Goal: Task Accomplishment & Management: Manage account settings

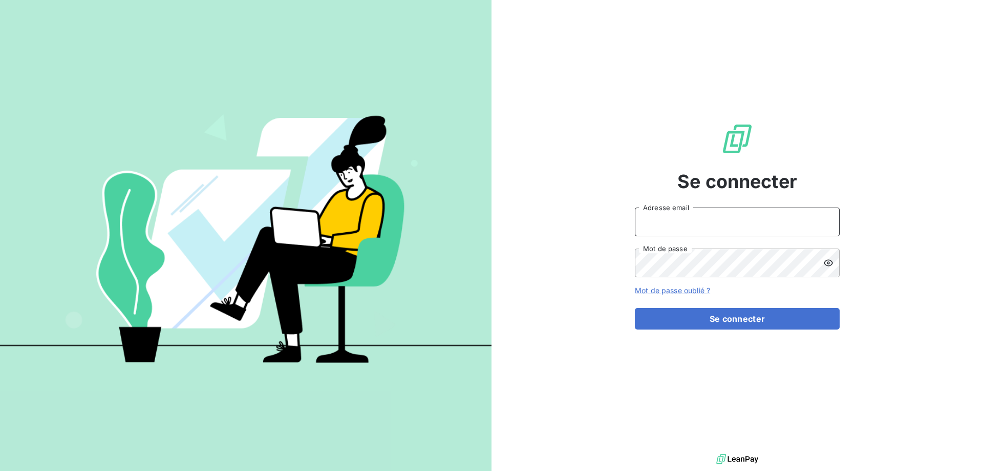
click at [655, 225] on input "Adresse email" at bounding box center [737, 221] width 205 height 29
type input "[PERSON_NAME][EMAIL_ADDRESS][DOMAIN_NAME]"
click at [828, 260] on icon at bounding box center [828, 262] width 9 height 7
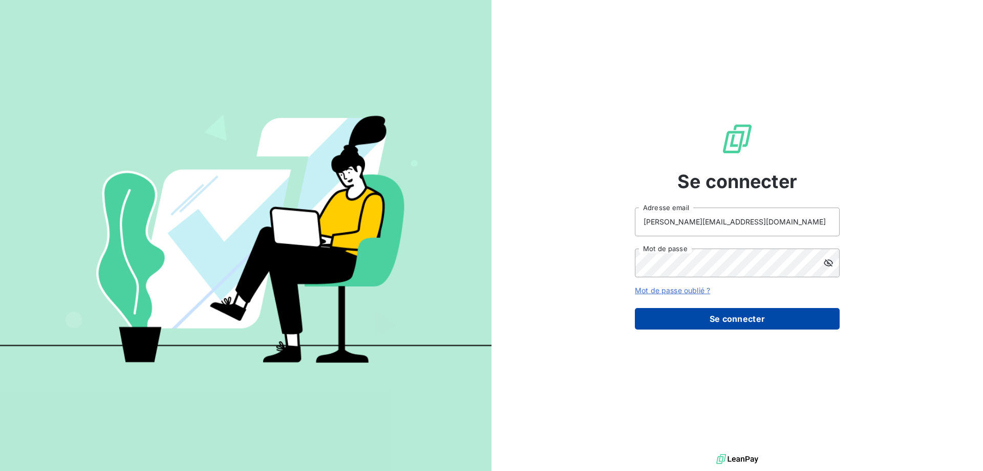
click at [748, 322] on button "Se connecter" at bounding box center [737, 319] width 205 height 22
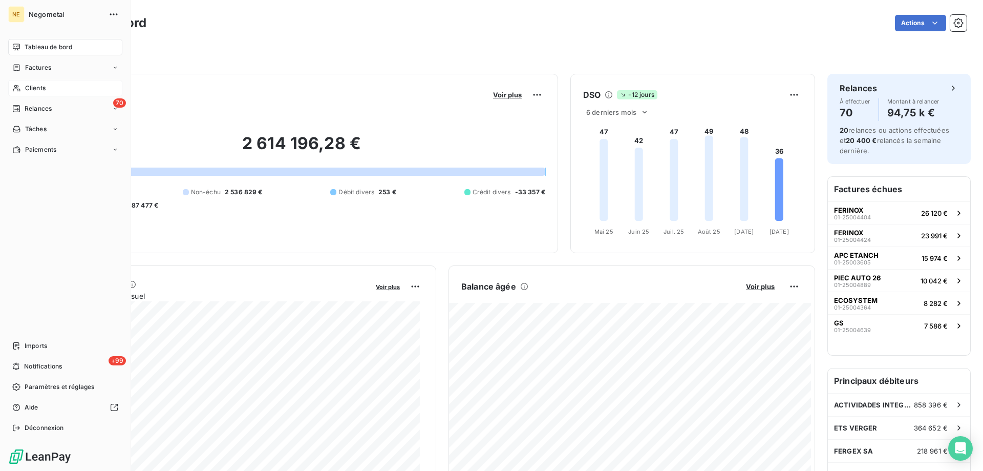
click at [19, 87] on icon at bounding box center [16, 88] width 9 height 8
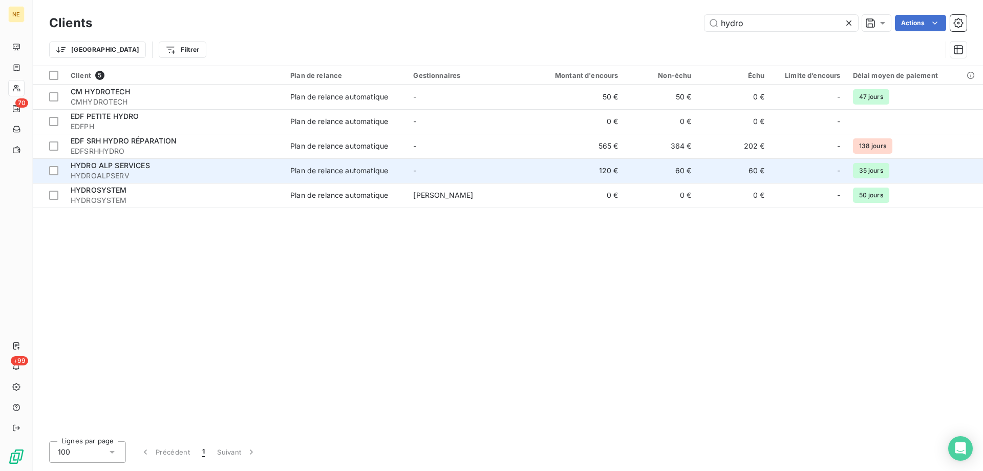
type input "hydro"
click at [240, 169] on div "HYDRO ALP SERVICES" at bounding box center [174, 165] width 207 height 10
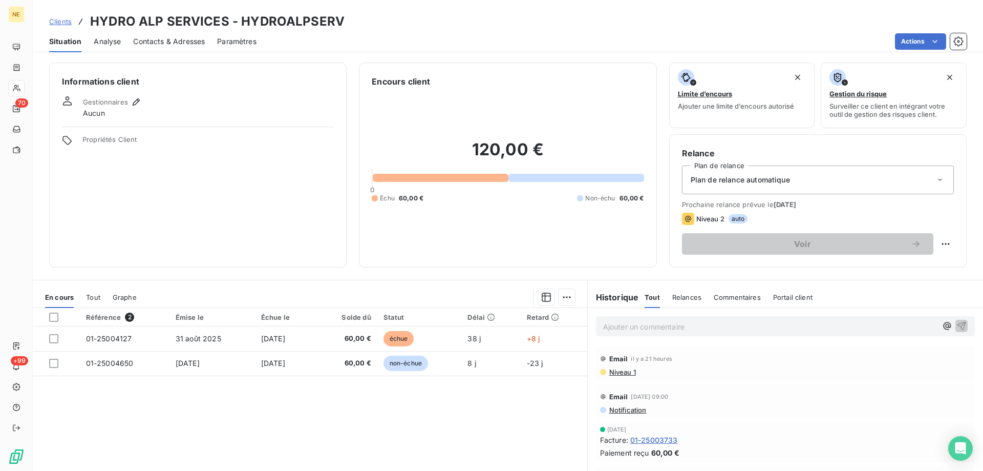
click at [153, 40] on span "Contacts & Adresses" at bounding box center [169, 41] width 72 height 10
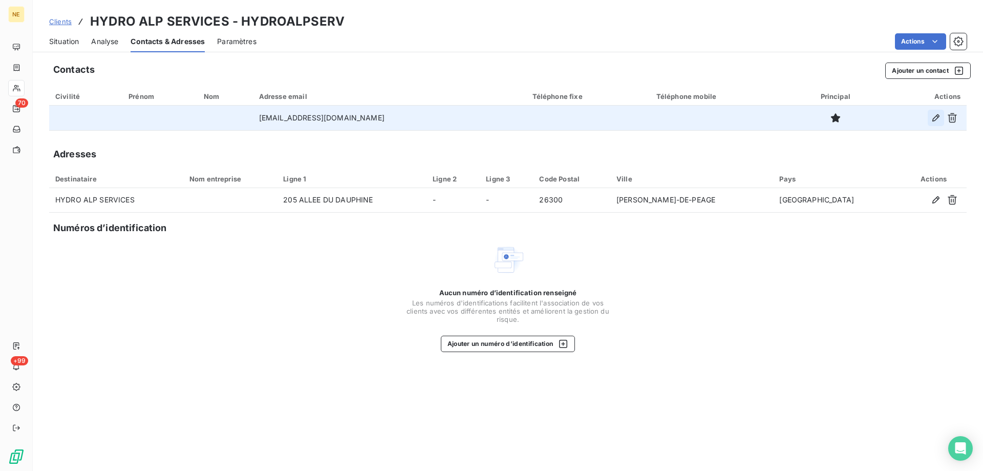
click at [933, 119] on icon "button" at bounding box center [935, 117] width 7 height 7
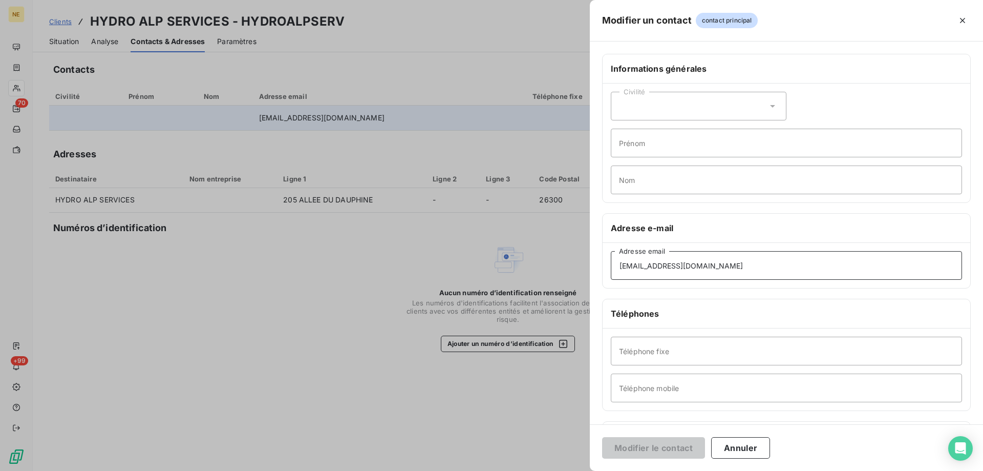
click at [645, 266] on input "[EMAIL_ADDRESS][DOMAIN_NAME]" at bounding box center [786, 265] width 351 height 29
type input "[EMAIL_ADDRESS][DOMAIN_NAME]"
click at [654, 450] on button "Modifier le contact" at bounding box center [653, 448] width 103 height 22
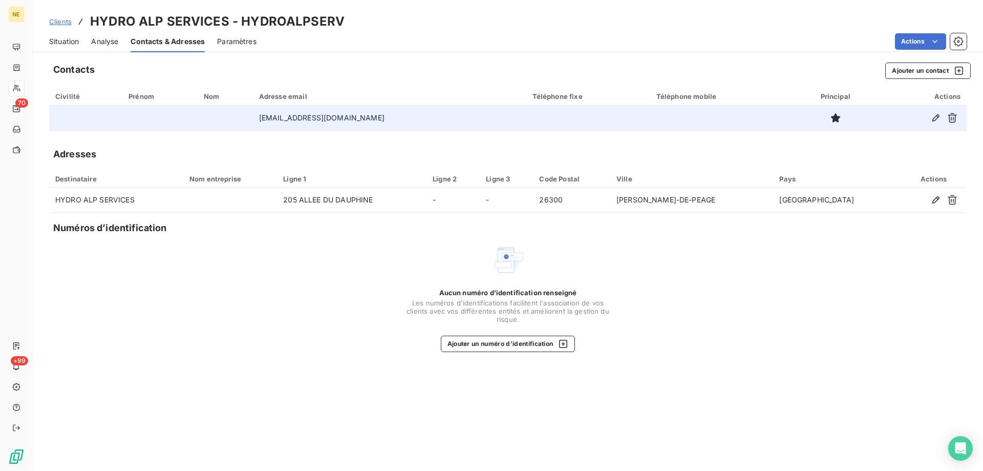
click at [381, 118] on td "[EMAIL_ADDRESS][DOMAIN_NAME]" at bounding box center [389, 117] width 273 height 25
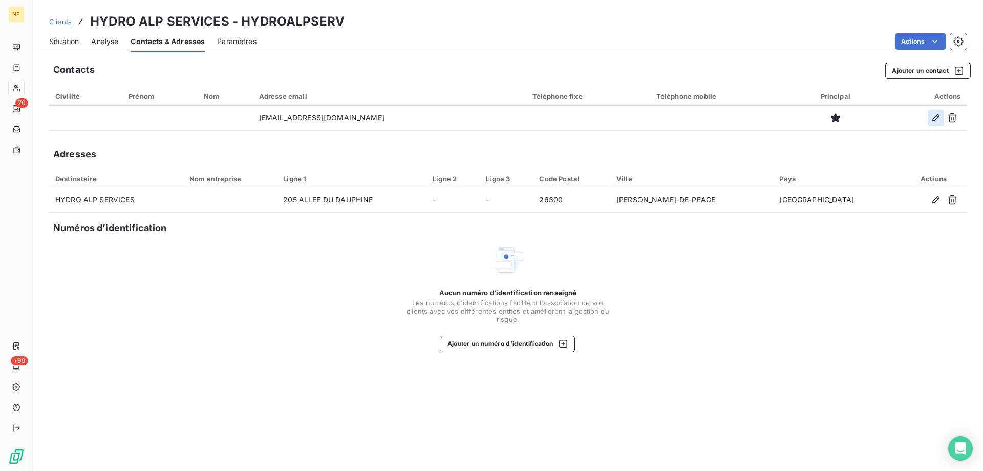
click at [929, 119] on button "button" at bounding box center [936, 118] width 16 height 16
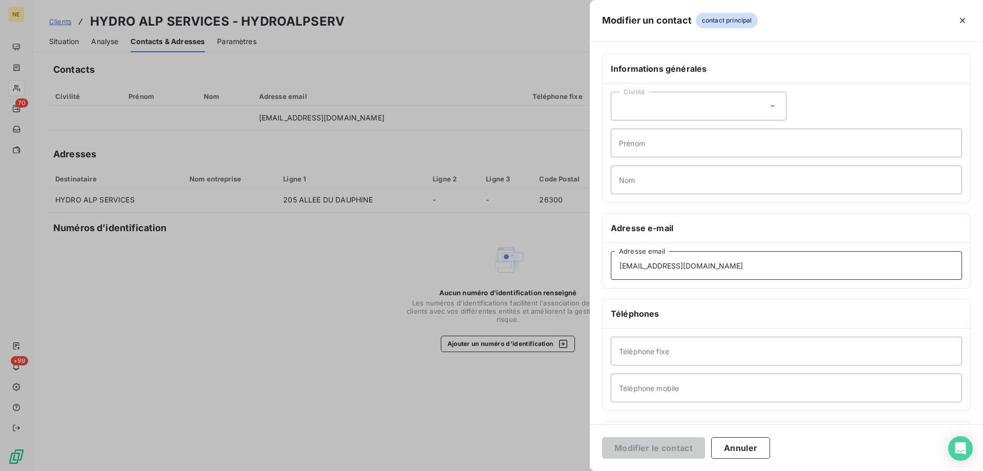
click at [730, 262] on input "[EMAIL_ADDRESS][DOMAIN_NAME]" at bounding box center [786, 265] width 351 height 29
drag, startPoint x: 729, startPoint y: 267, endPoint x: 596, endPoint y: 290, distance: 134.7
click at [596, 290] on div "Informations générales Civilité Prénom Nom Adresse e-mail [EMAIL_ADDRESS][DOMAI…" at bounding box center [786, 281] width 393 height 455
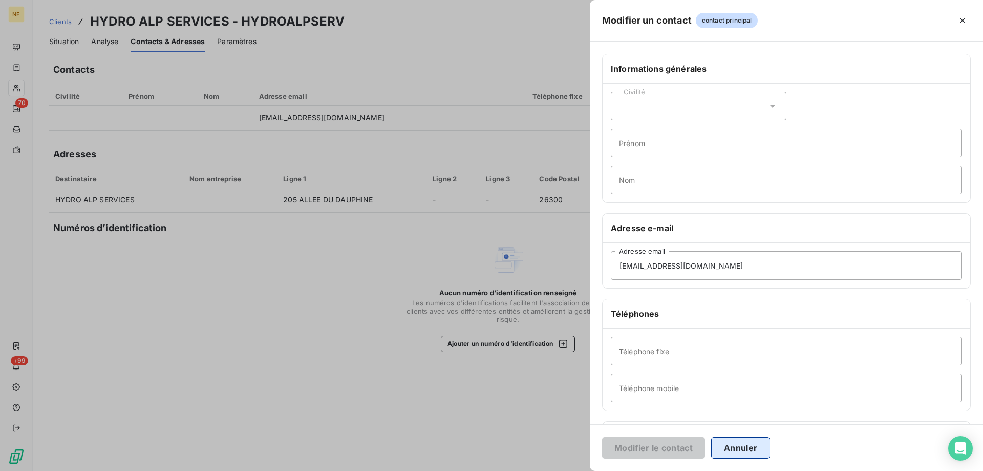
click at [724, 443] on button "Annuler" at bounding box center [740, 448] width 59 height 22
